Goal: Navigation & Orientation: Find specific page/section

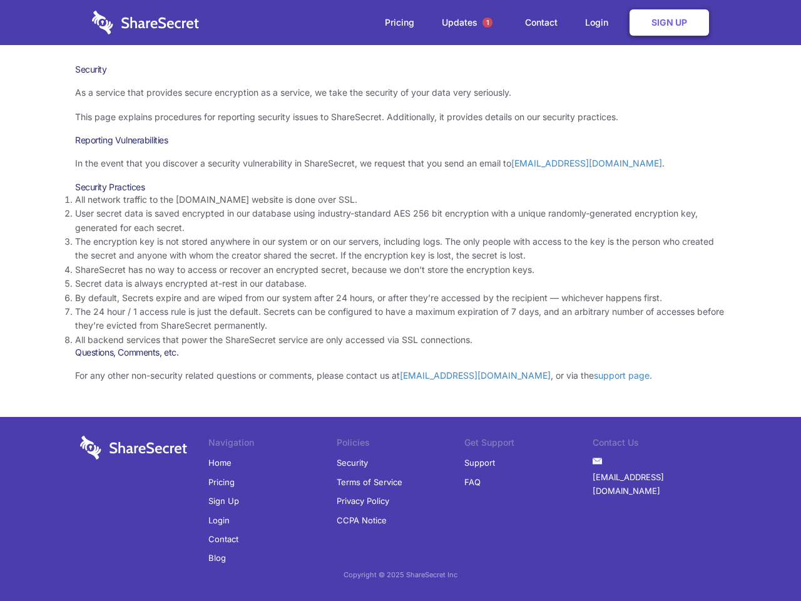
click at [400, 300] on li "By default, Secrets expire and are wiped from our system after 24 hours, or aft…" at bounding box center [400, 298] width 651 height 14
click at [487, 23] on span "1" at bounding box center [487, 23] width 10 height 10
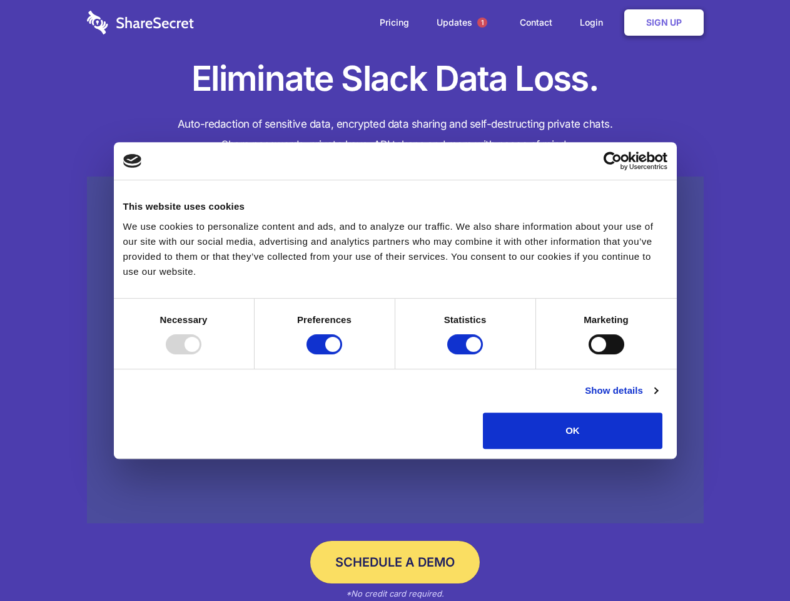
click at [201, 354] on div at bounding box center [184, 344] width 36 height 20
click at [342, 354] on input "Preferences" at bounding box center [325, 344] width 36 height 20
checkbox input "false"
click at [467, 354] on input "Statistics" at bounding box center [465, 344] width 36 height 20
checkbox input "false"
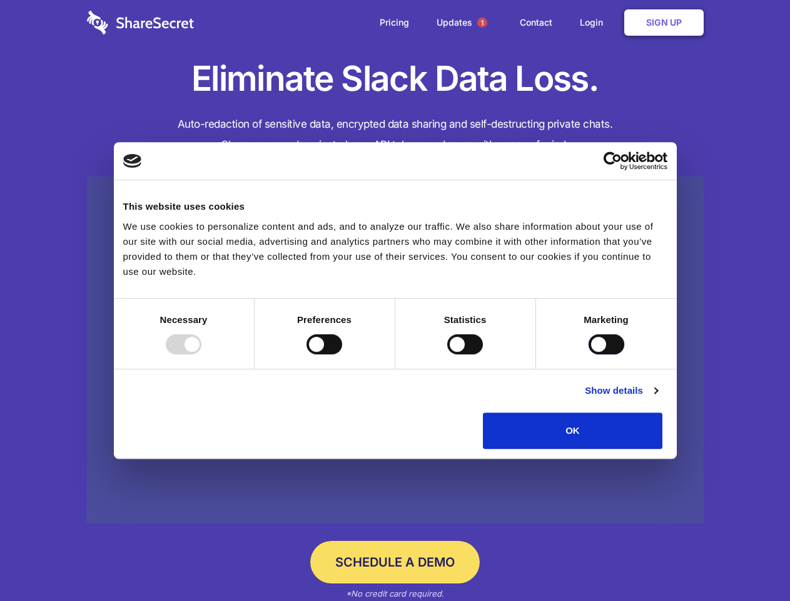
click at [589, 354] on input "Marketing" at bounding box center [607, 344] width 36 height 20
checkbox input "true"
click at [658, 398] on link "Show details" at bounding box center [621, 390] width 73 height 15
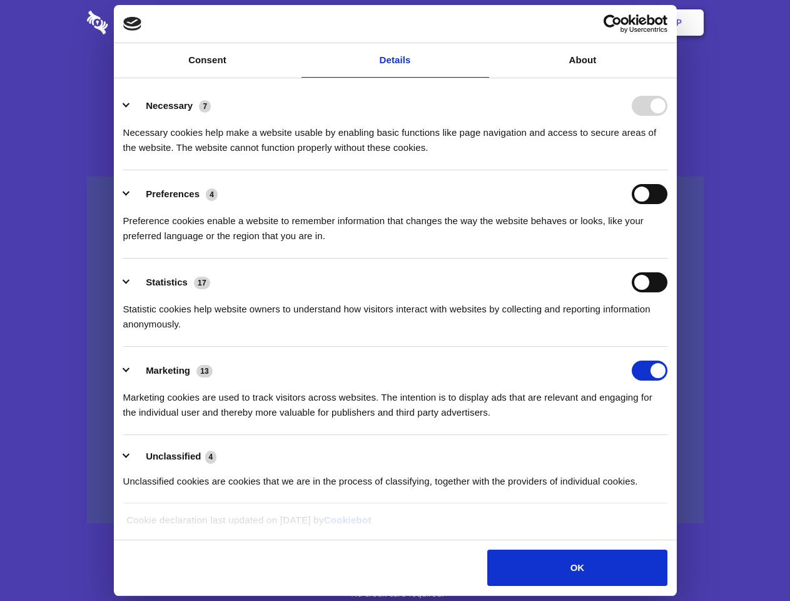
click at [668, 170] on li "Necessary 7 Necessary cookies help make a website usable by enabling basic func…" at bounding box center [395, 126] width 544 height 88
click at [482, 23] on span "1" at bounding box center [482, 23] width 10 height 10
